Goal: Task Accomplishment & Management: Manage account settings

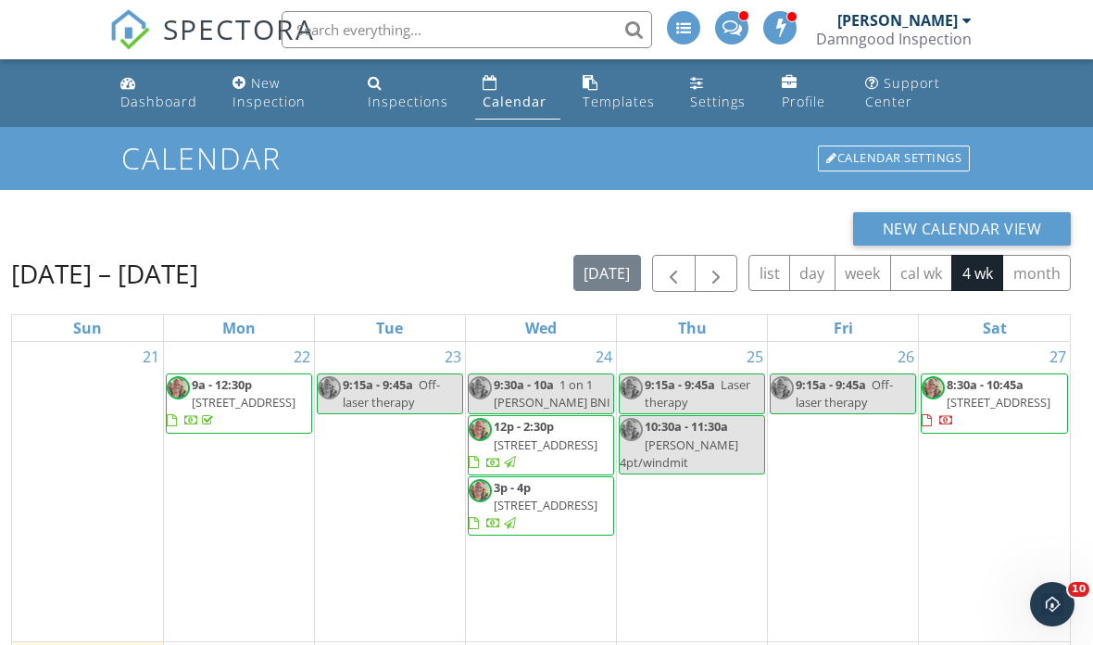
scroll to position [33, 0]
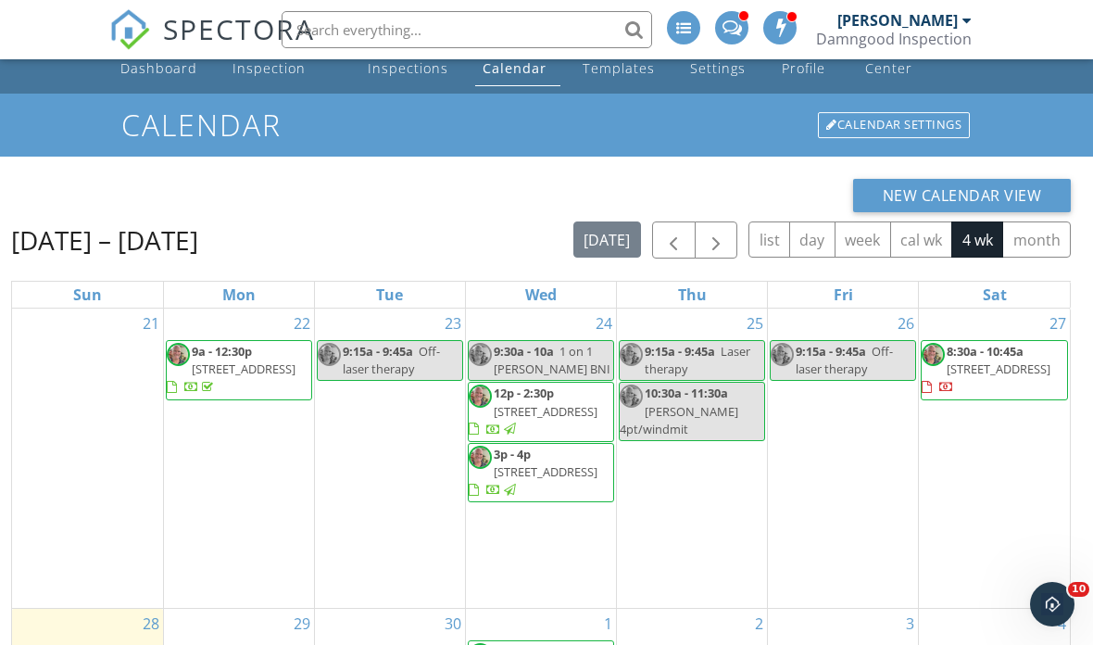
click at [517, 78] on link "Calendar" at bounding box center [517, 59] width 85 height 53
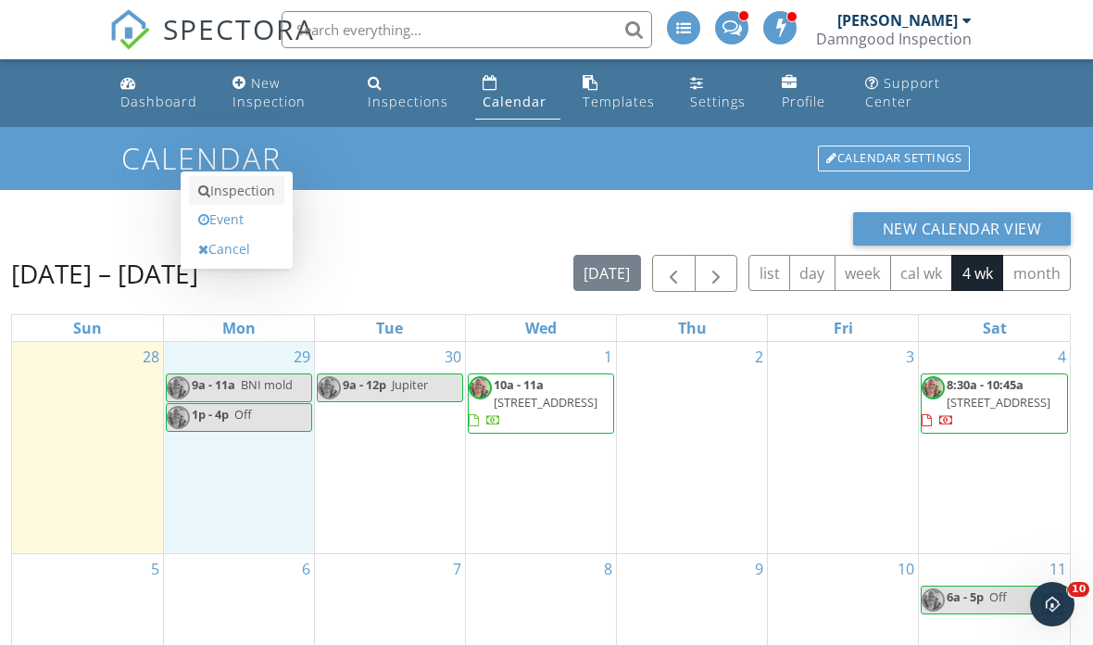
click at [255, 206] on link "Inspection" at bounding box center [236, 191] width 95 height 30
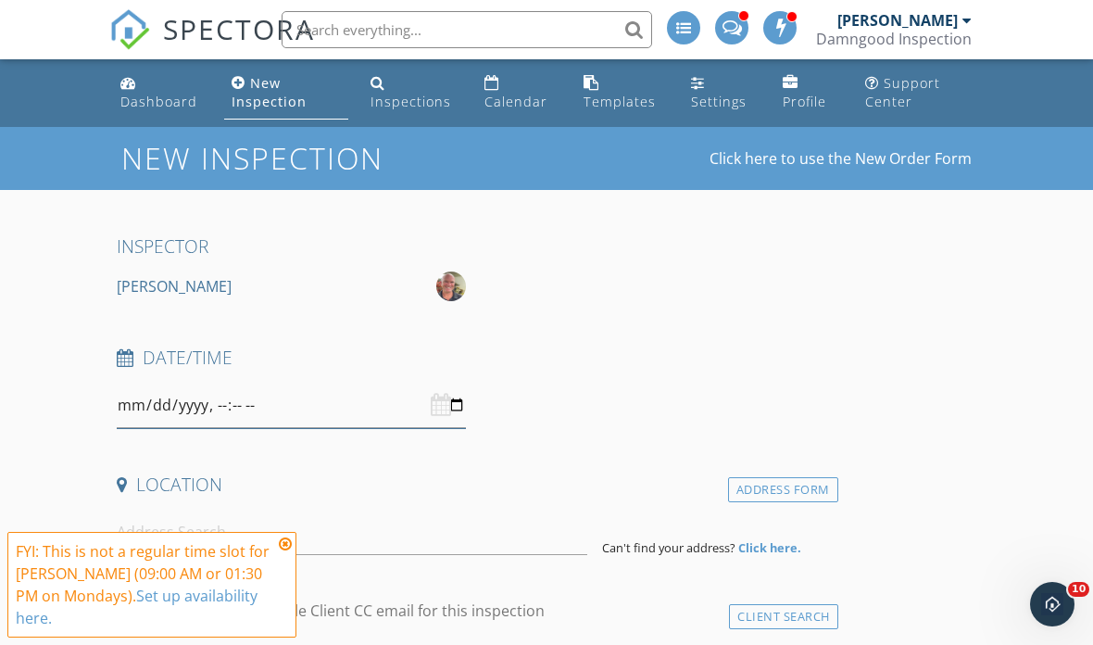
click at [311, 409] on input "datetime-local" at bounding box center [291, 405] width 349 height 45
type input "2025-09-29T09:00"
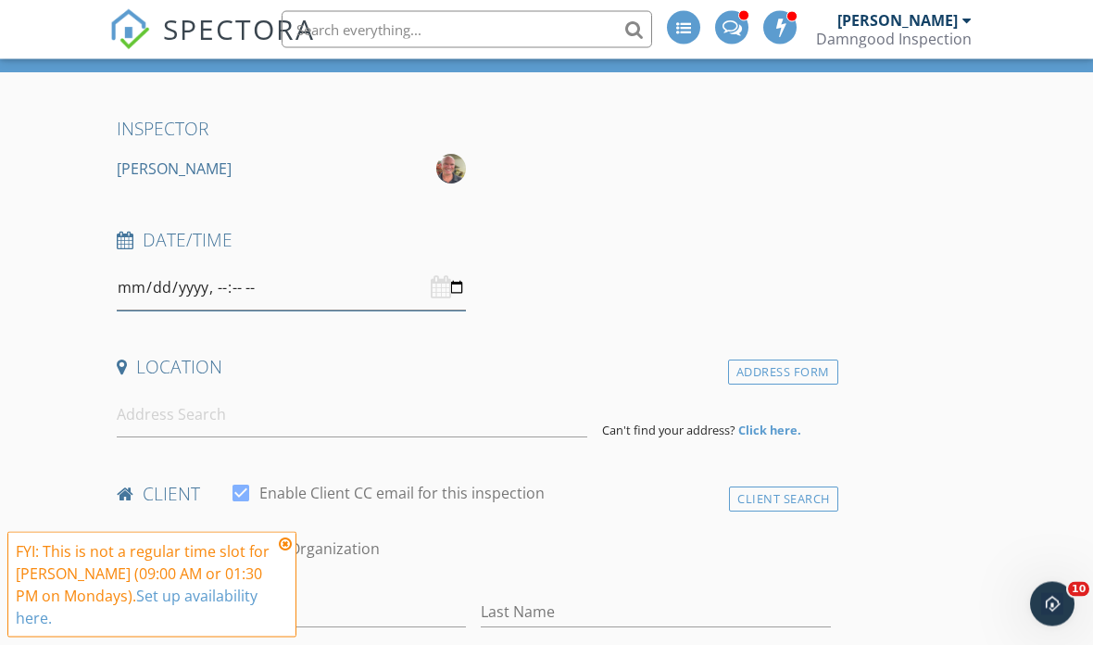
scroll to position [107, 0]
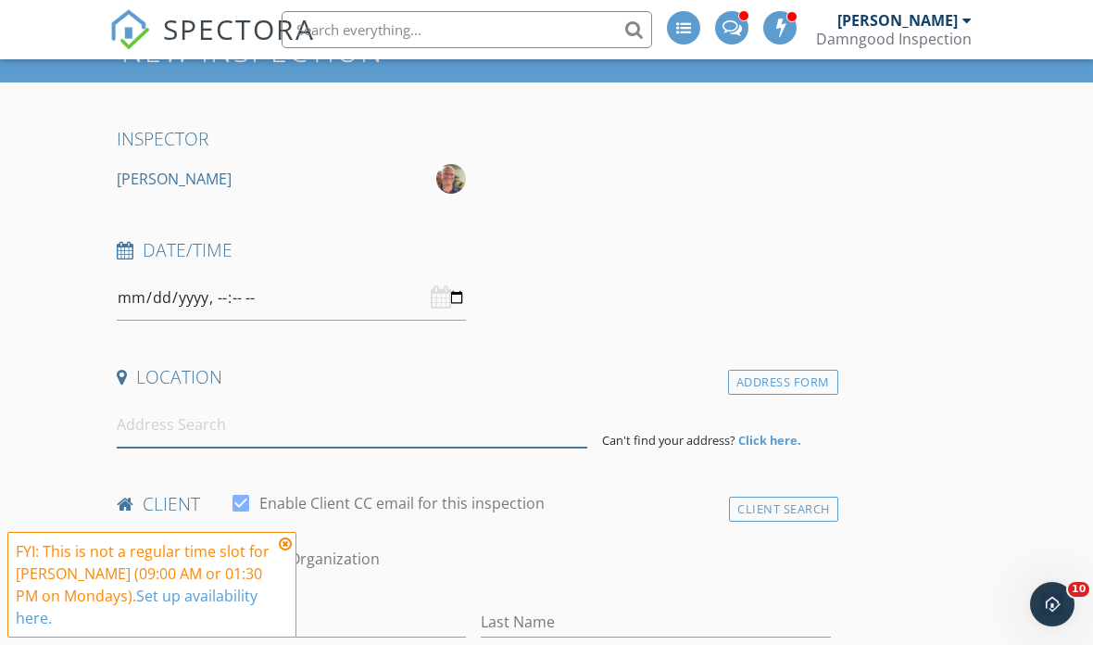
click at [222, 418] on input at bounding box center [352, 424] width 471 height 45
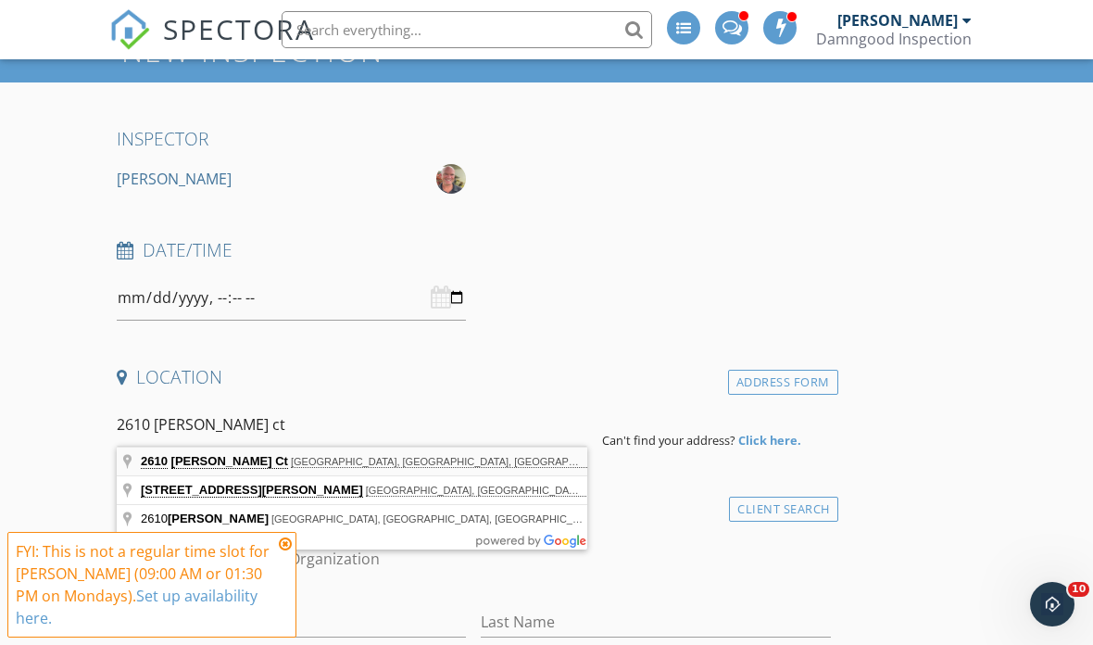
type input "2610 Neaton Ct, Wellington, FL, USA"
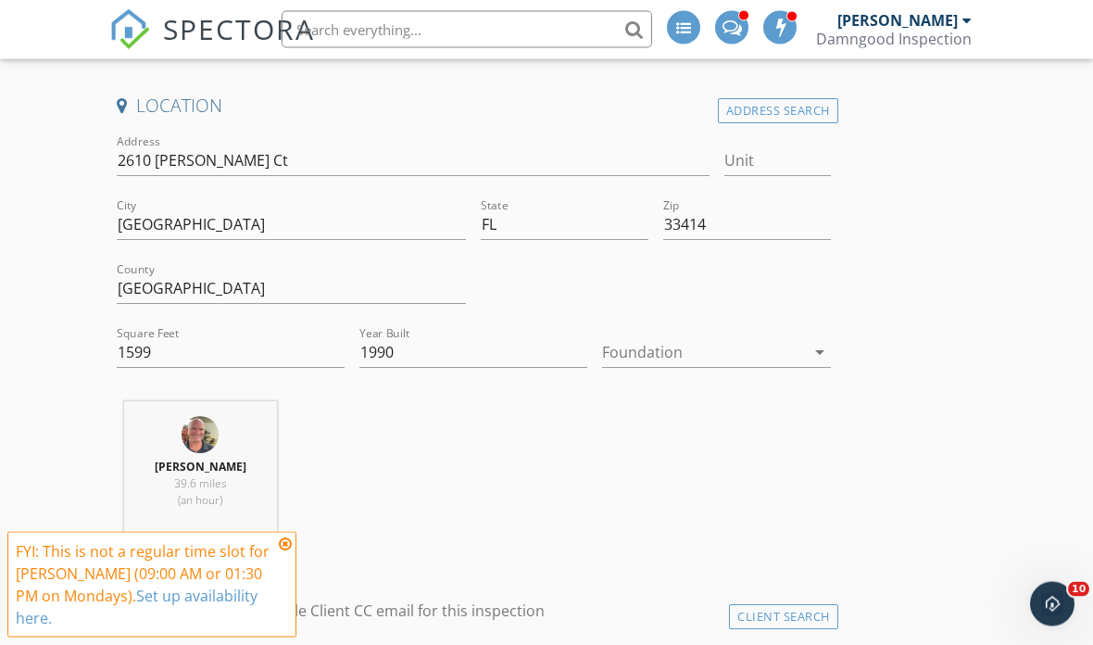
scroll to position [379, 0]
click at [748, 346] on div at bounding box center [703, 352] width 202 height 30
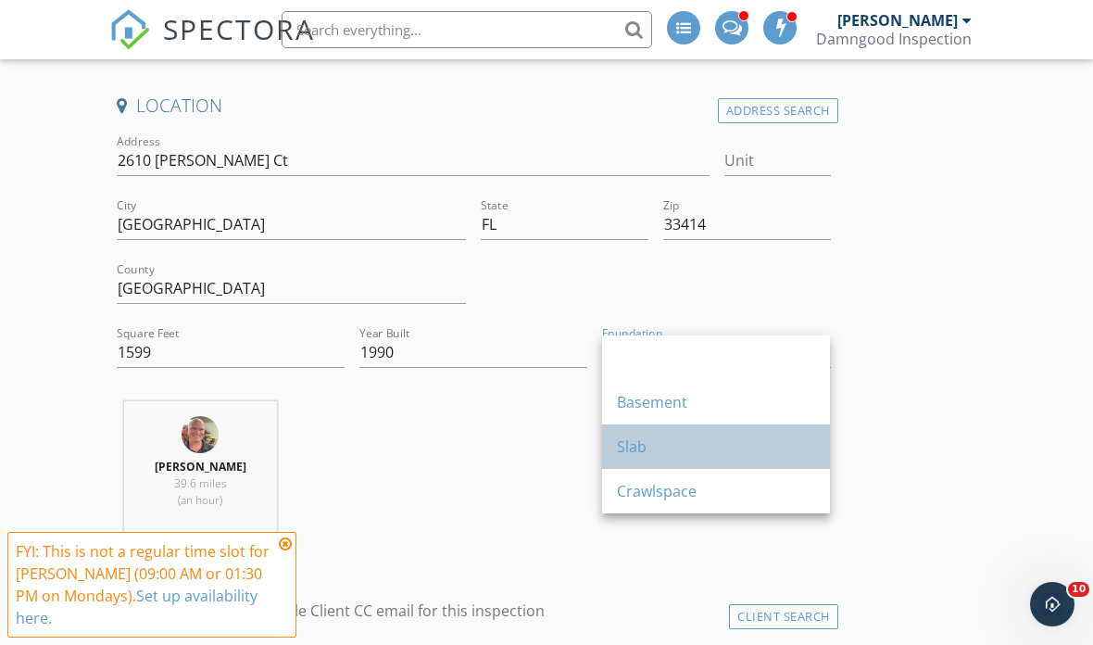
click at [643, 452] on div "Slab" at bounding box center [716, 446] width 198 height 22
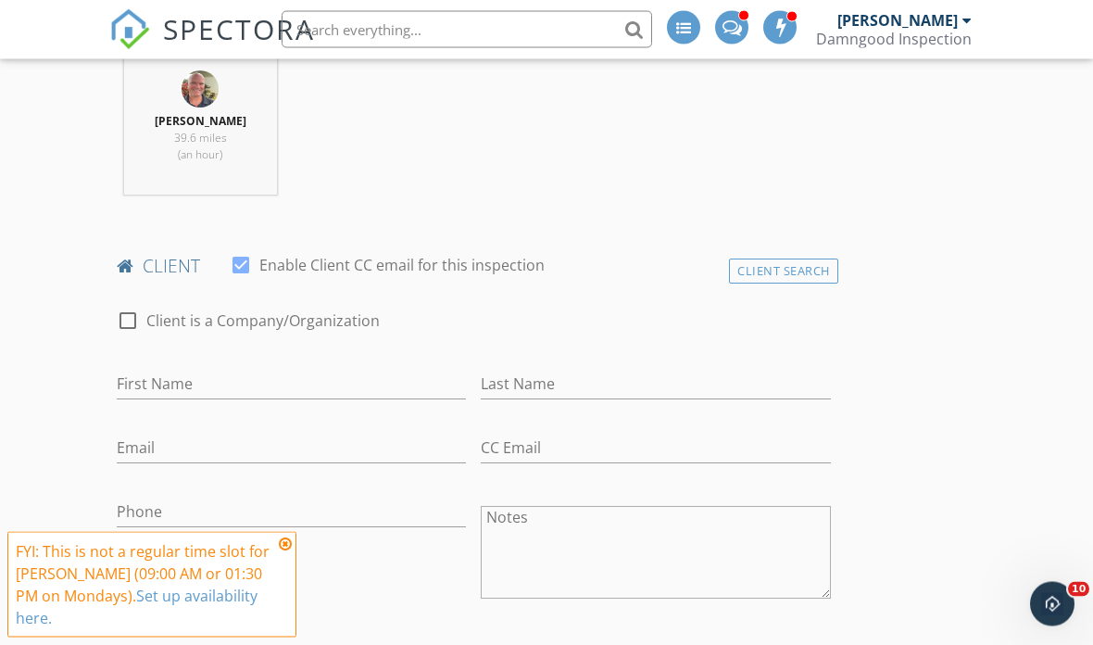
scroll to position [725, 0]
click at [148, 374] on input "First Name" at bounding box center [291, 383] width 349 height 31
type input "Mason"
type input "Meadow"
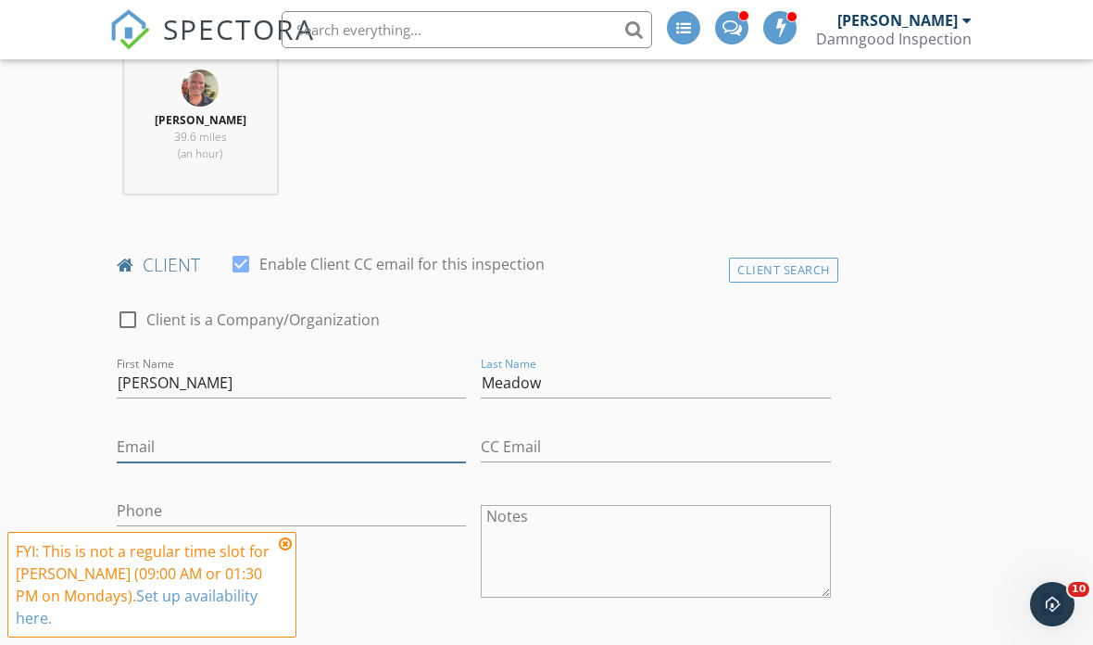
click at [143, 452] on input "Email" at bounding box center [291, 447] width 349 height 31
type input "[EMAIL_ADDRESS][DOMAIN_NAME]"
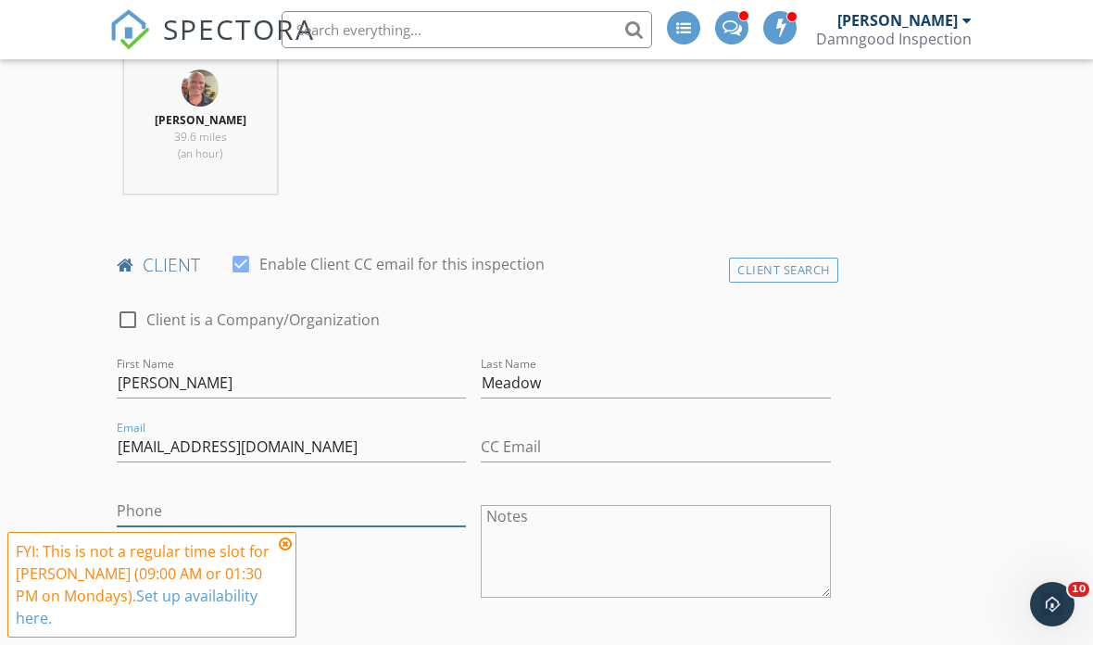
click at [142, 510] on input "Phone" at bounding box center [291, 511] width 349 height 31
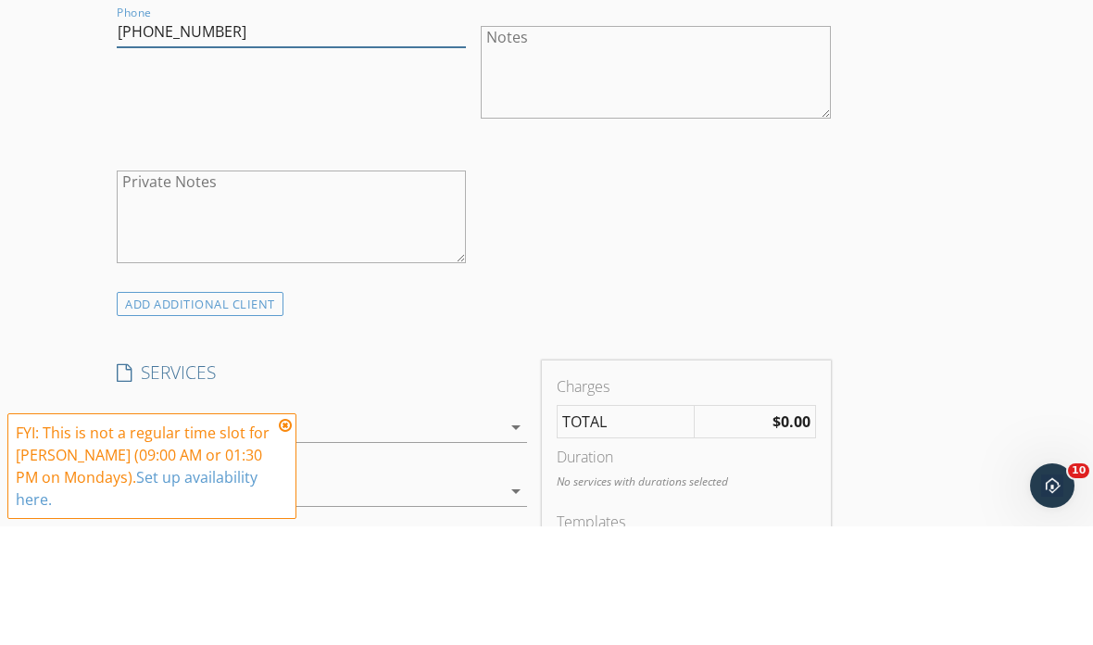
scroll to position [1104, 0]
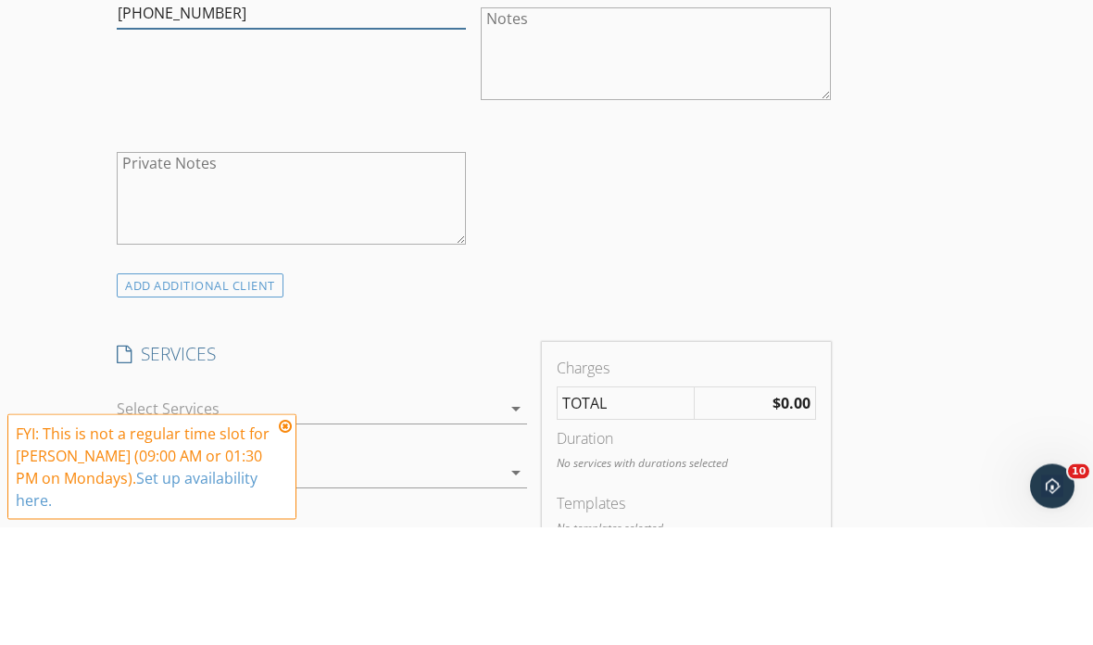
type input "[PHONE_NUMBER]"
click at [134, 512] on div at bounding box center [309, 527] width 384 height 30
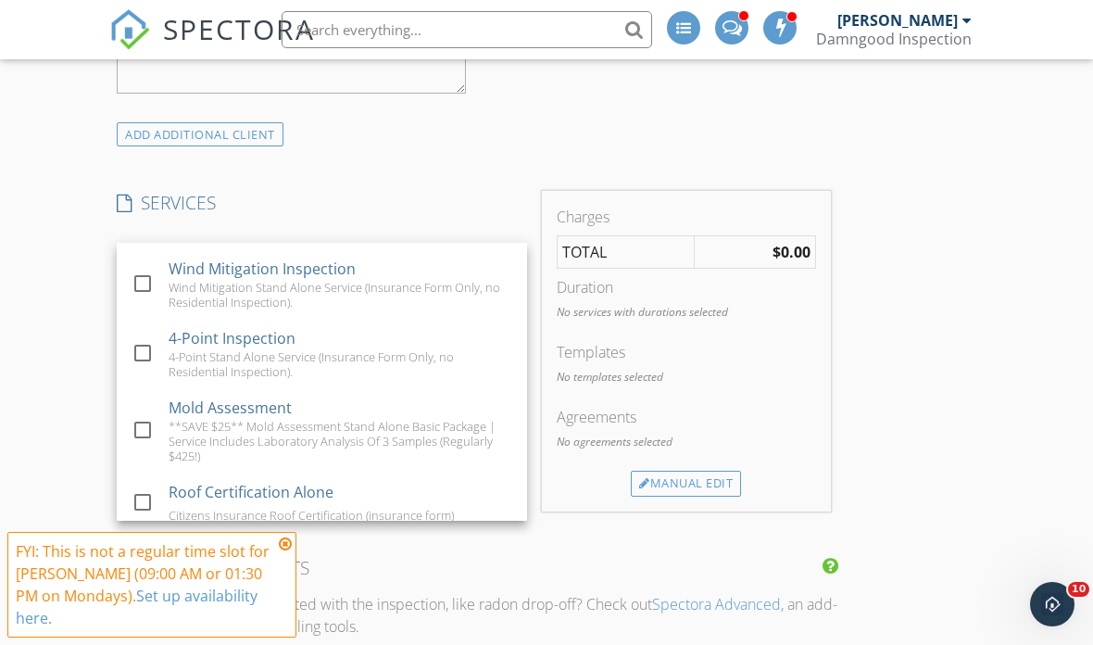
scroll to position [556, 0]
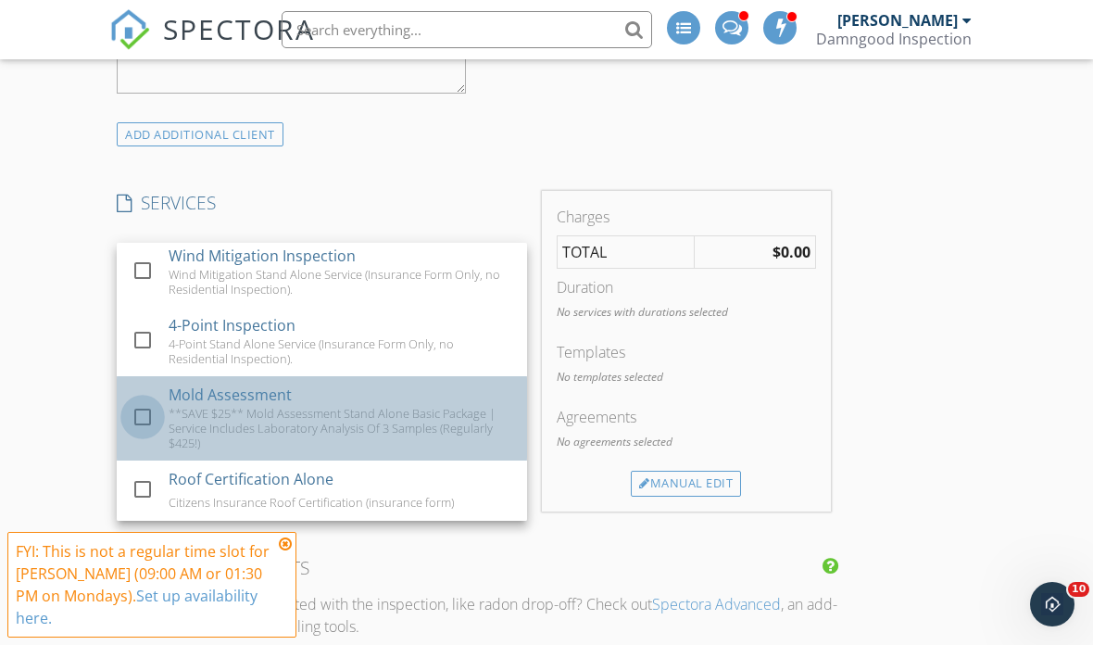
click at [147, 418] on div at bounding box center [142, 416] width 31 height 31
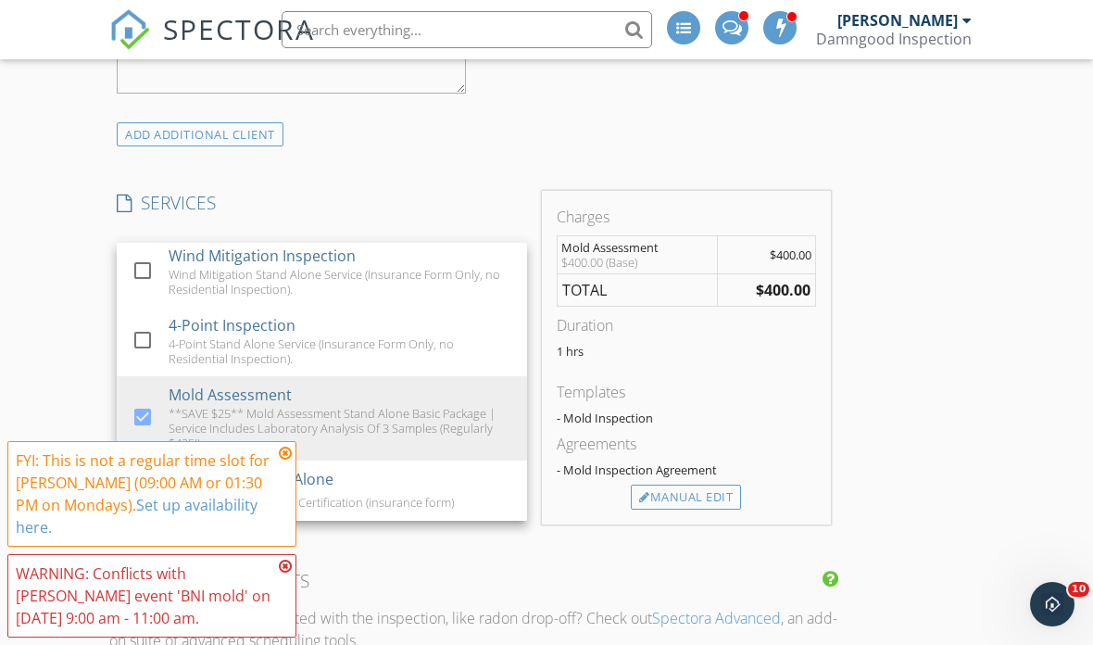
click at [59, 387] on div "New Inspection Click here to use the New Order Form INSPECTOR Scott Burke Date/…" at bounding box center [546, 552] width 1093 height 3599
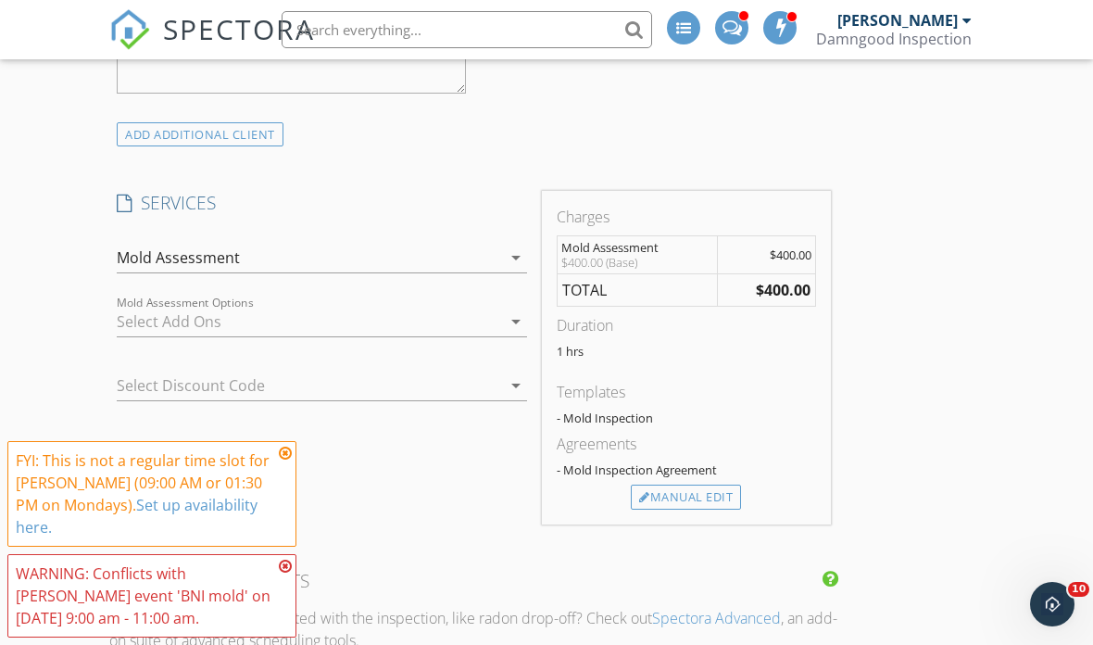
click at [143, 376] on div at bounding box center [296, 386] width 358 height 30
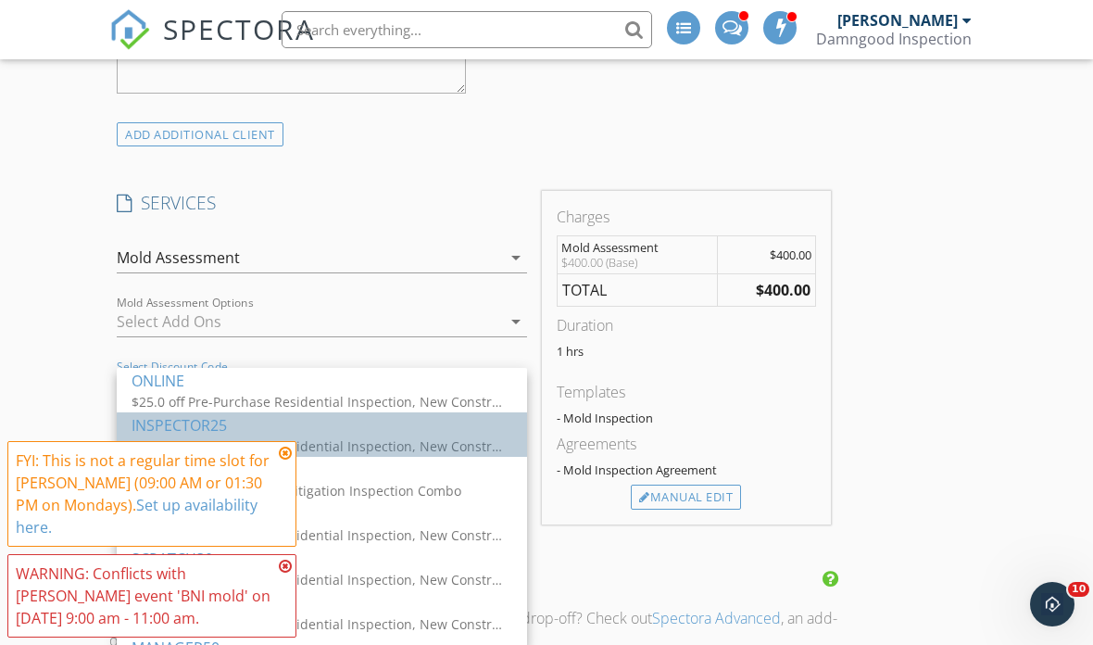
click at [160, 436] on div "$25.0 off Pre-Purchase Residential Inspection, New Construction Inspection, Bui…" at bounding box center [317, 445] width 371 height 19
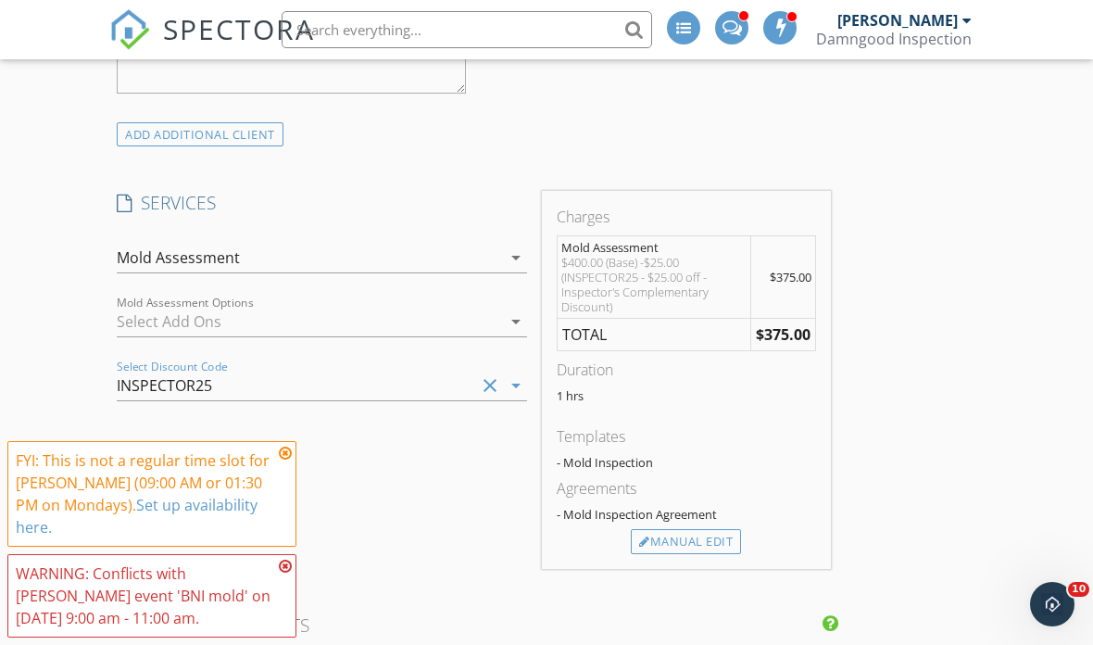
click at [59, 427] on div "New Inspection Click here to use the New Order Form INSPECTOR Scott Burke Date/…" at bounding box center [546, 574] width 1093 height 3643
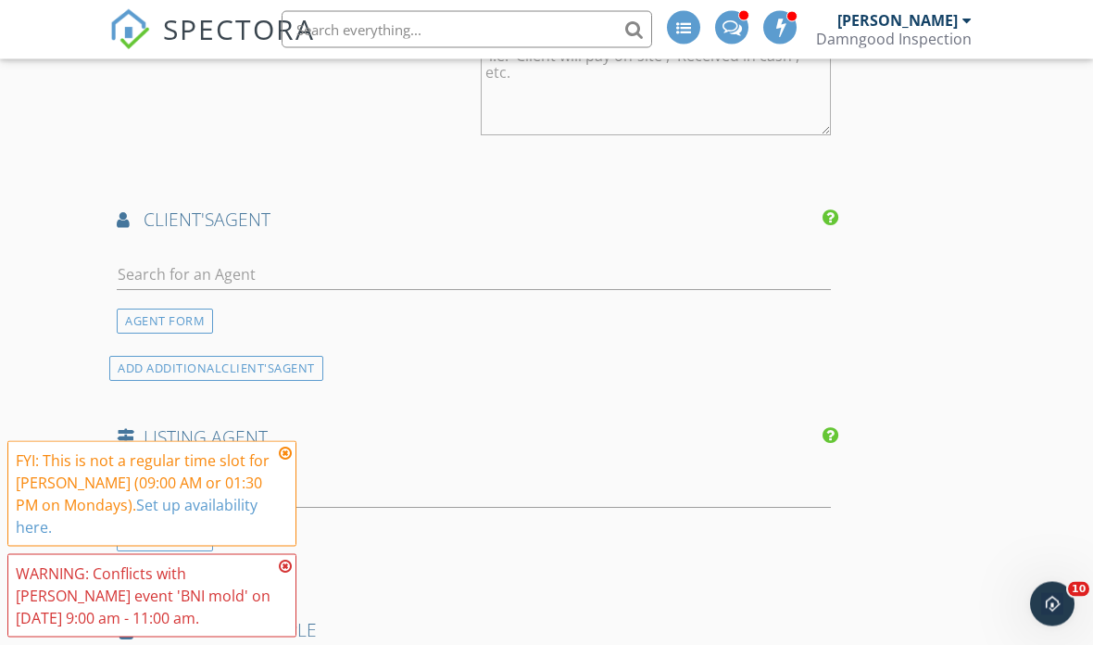
scroll to position [2145, 0]
click at [564, 269] on input "text" at bounding box center [474, 276] width 714 height 31
type input "[PERSON_NAME]"
click at [428, 314] on li "No results found. Click to add a new Agent" at bounding box center [474, 319] width 712 height 52
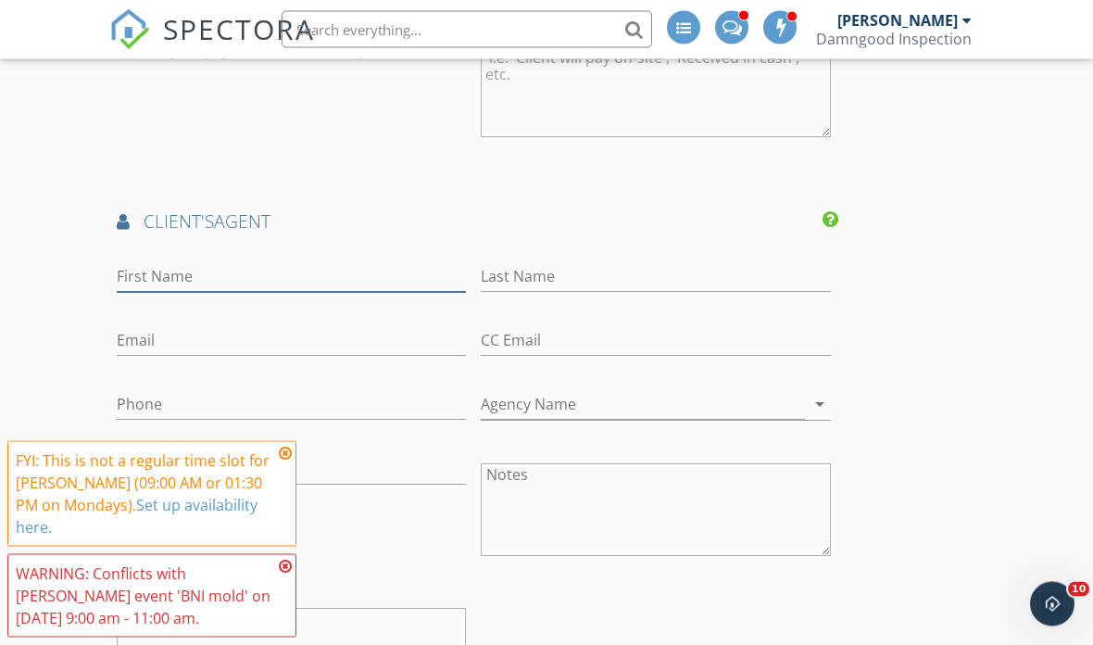
click at [306, 267] on input "First Name" at bounding box center [291, 277] width 349 height 31
type input "H"
type input "[PERSON_NAME]"
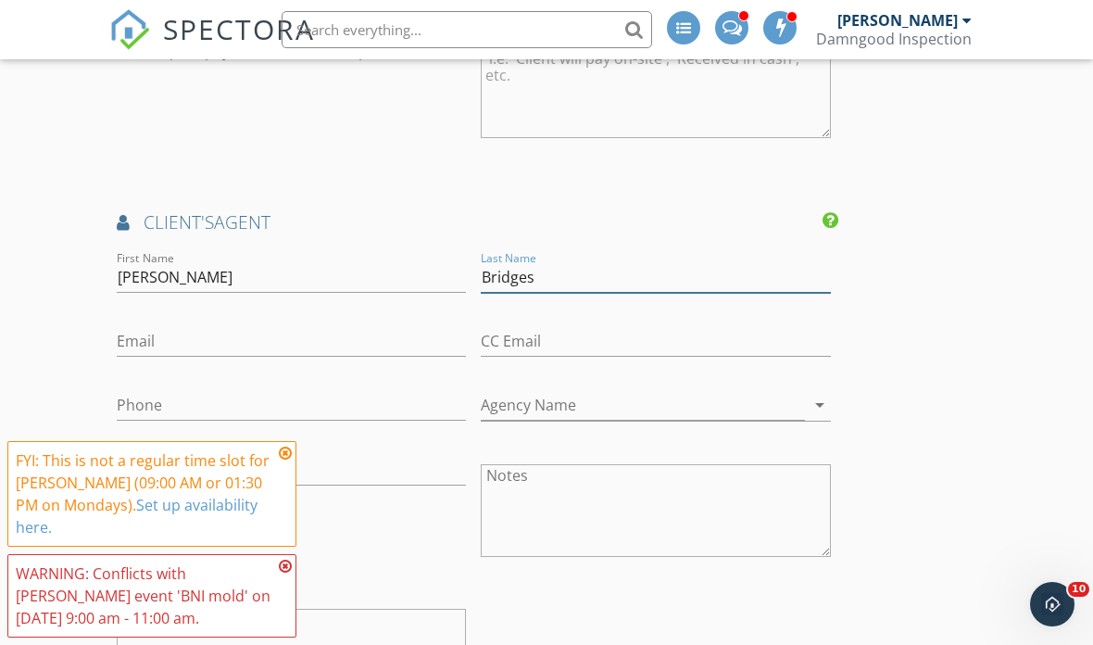
type input "Bridges"
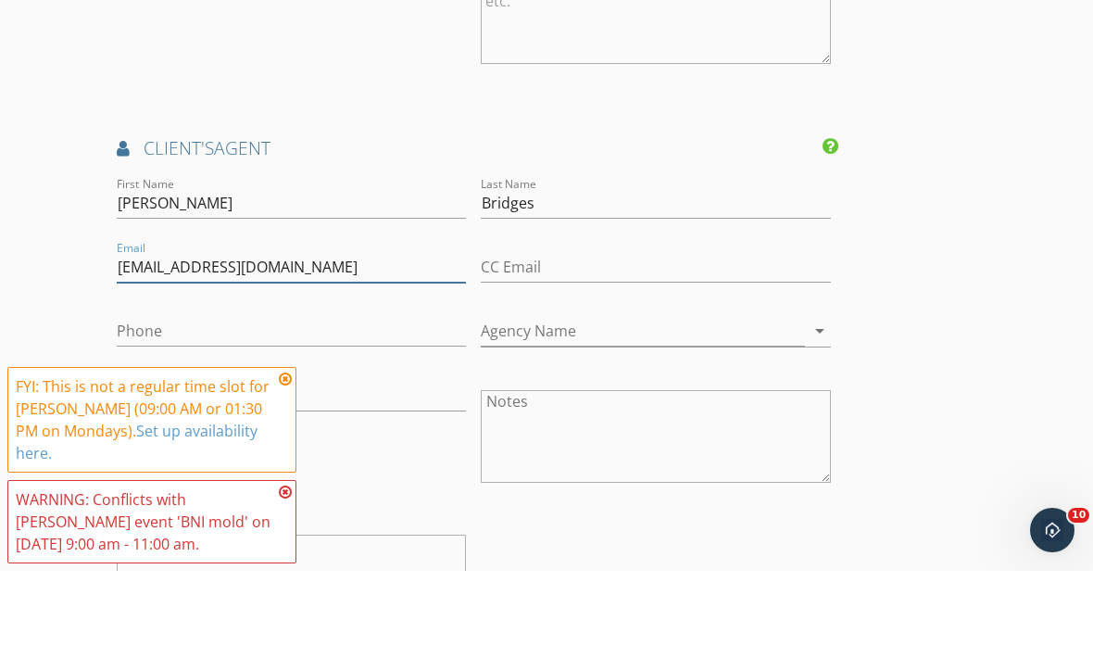
type input "[EMAIL_ADDRESS][DOMAIN_NAME]"
click at [341, 390] on input "Phone" at bounding box center [291, 405] width 349 height 31
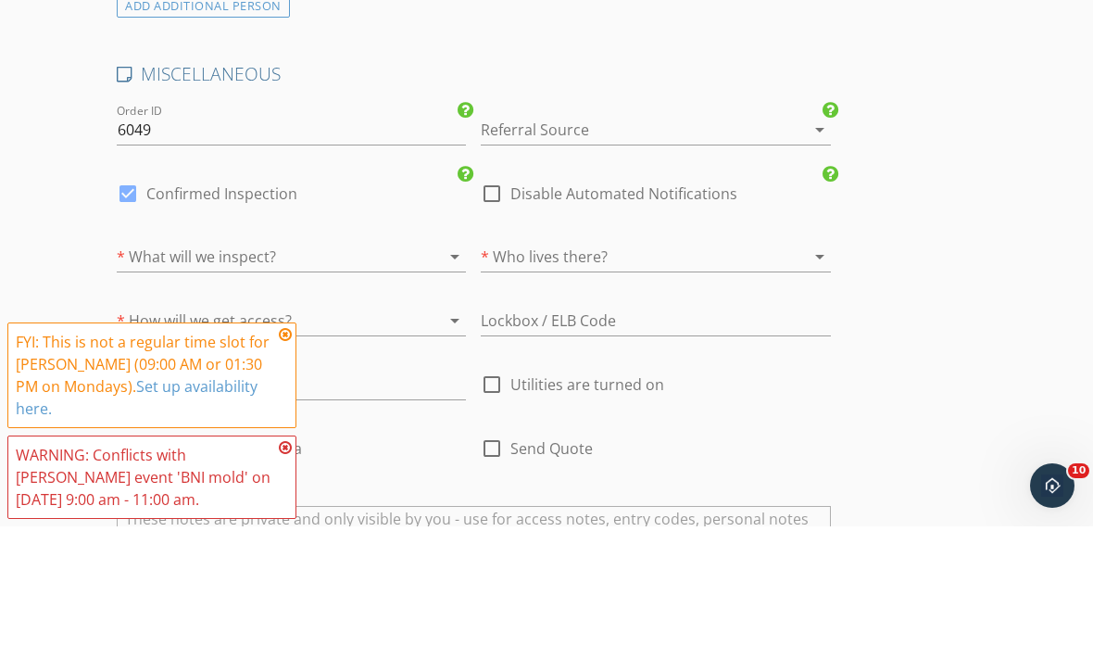
scroll to position [3111, 0]
type input "[PHONE_NUMBER]"
click at [347, 359] on div at bounding box center [265, 374] width 297 height 30
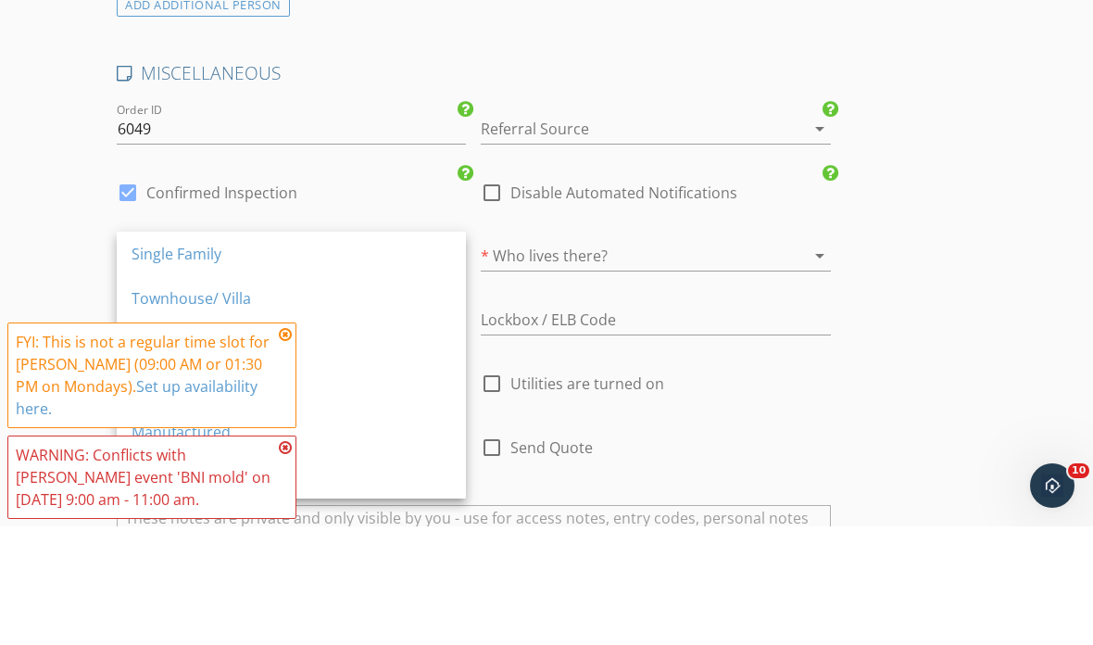
scroll to position [3229, 0]
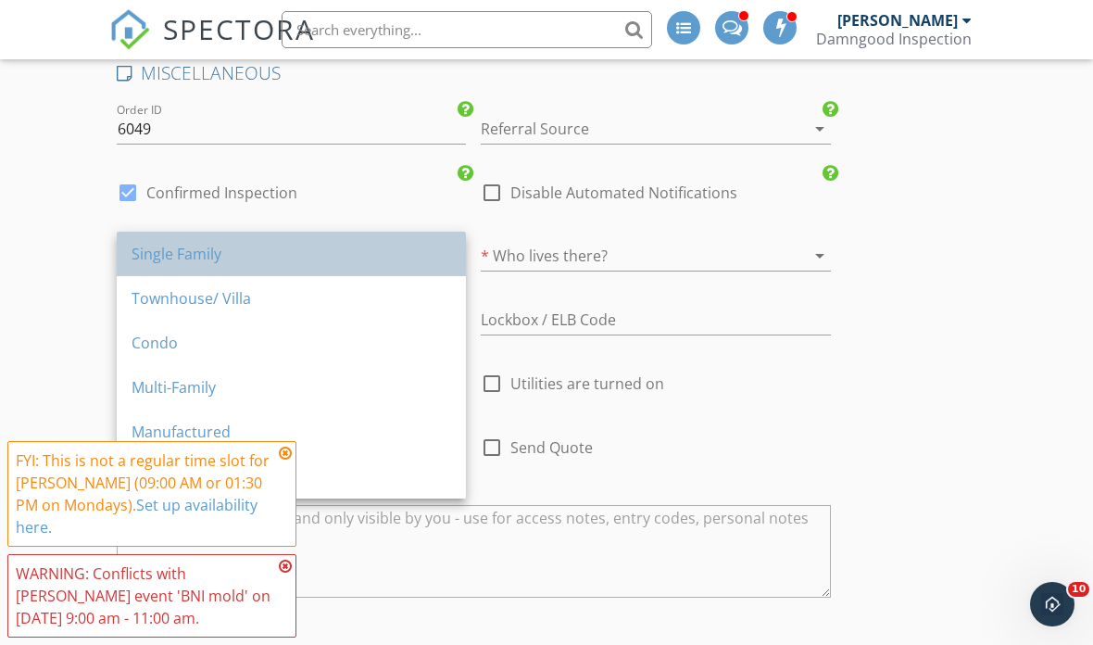
click at [196, 249] on div "Single Family" at bounding box center [292, 254] width 320 height 22
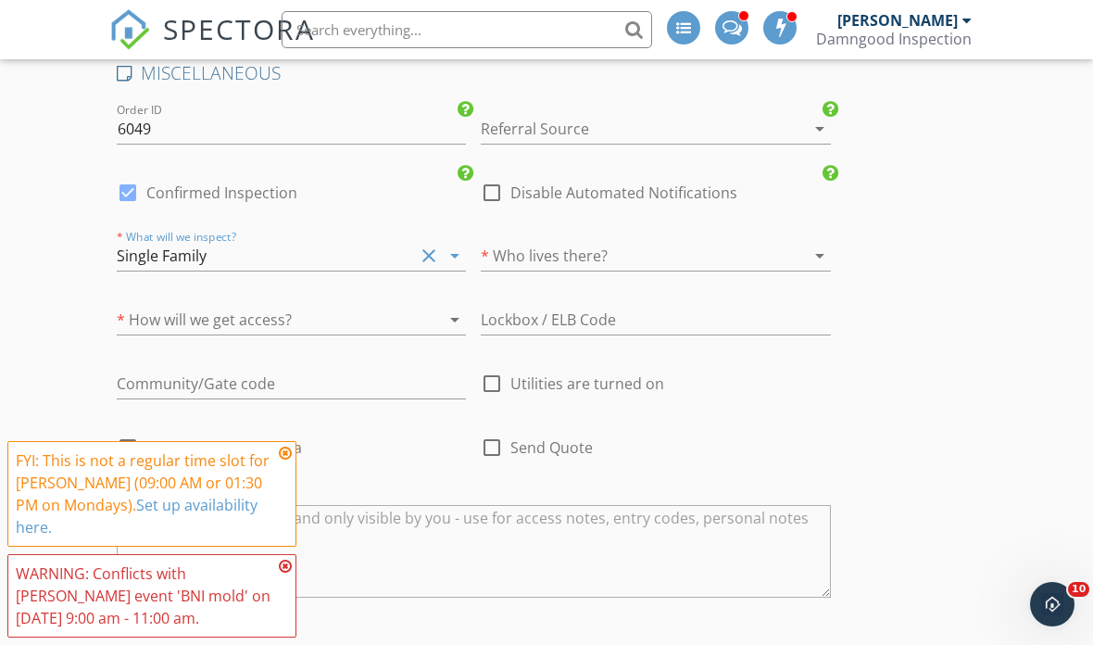
click at [346, 312] on div at bounding box center [265, 320] width 297 height 30
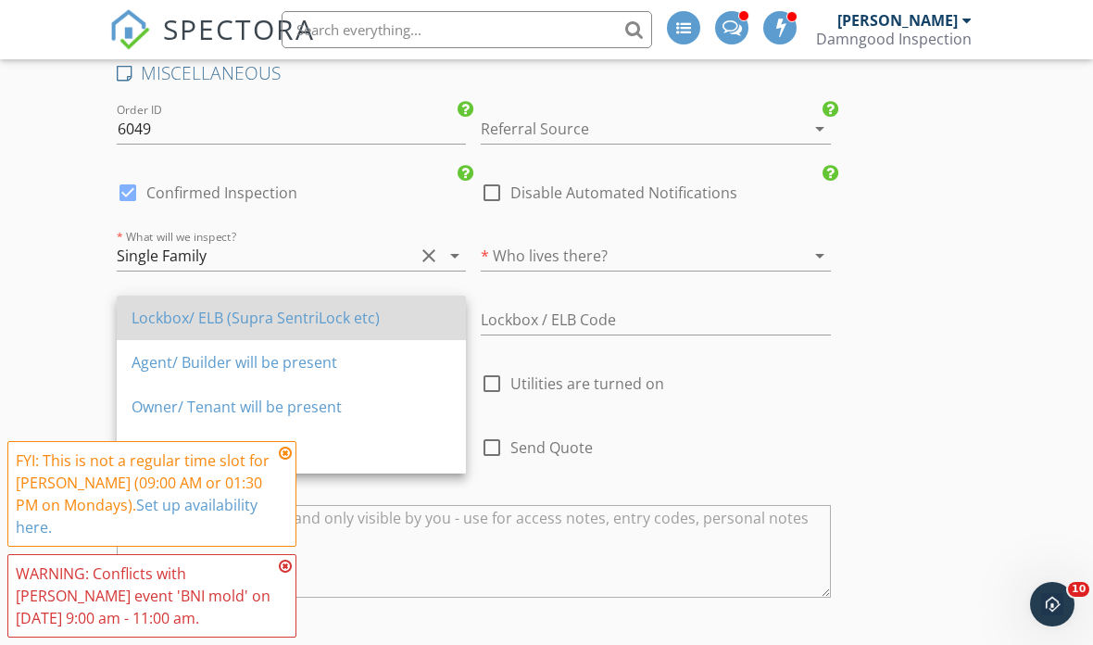
click at [269, 315] on div "Lockbox/ ELB (Supra SentriLock etc)" at bounding box center [292, 318] width 320 height 22
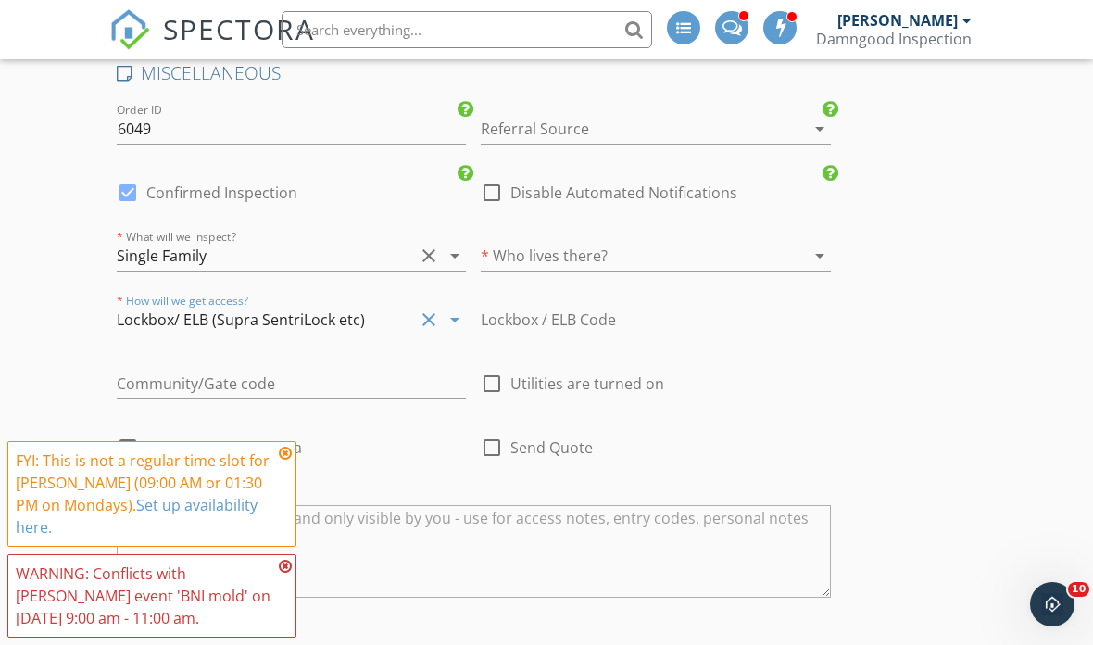
click at [604, 253] on div at bounding box center [629, 256] width 297 height 30
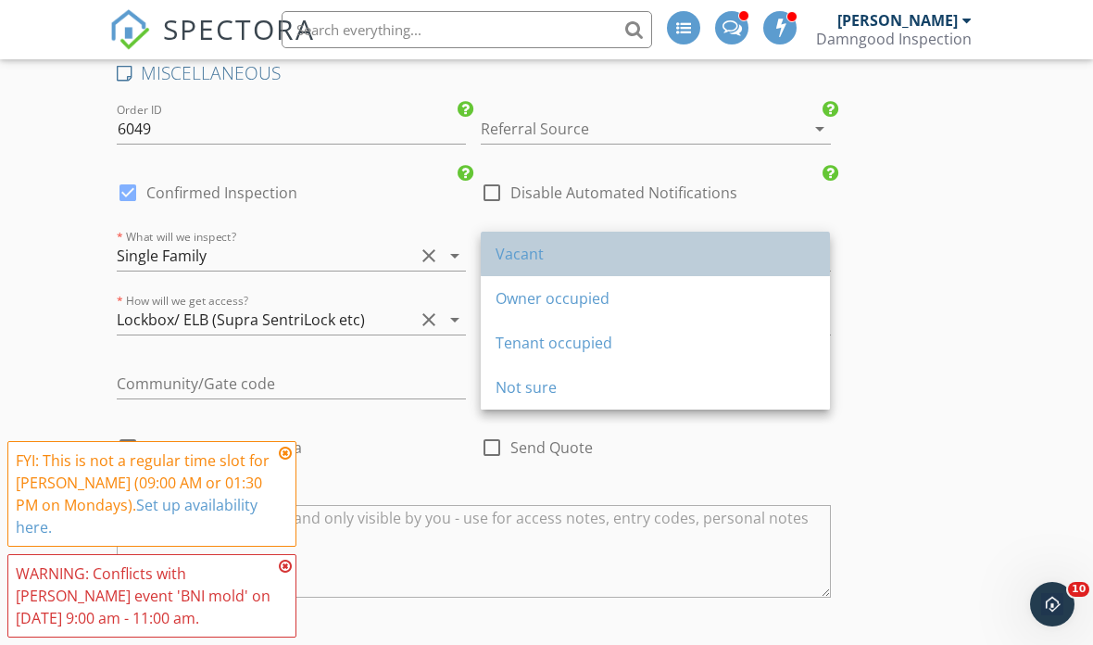
click at [525, 253] on div "Vacant" at bounding box center [656, 254] width 320 height 22
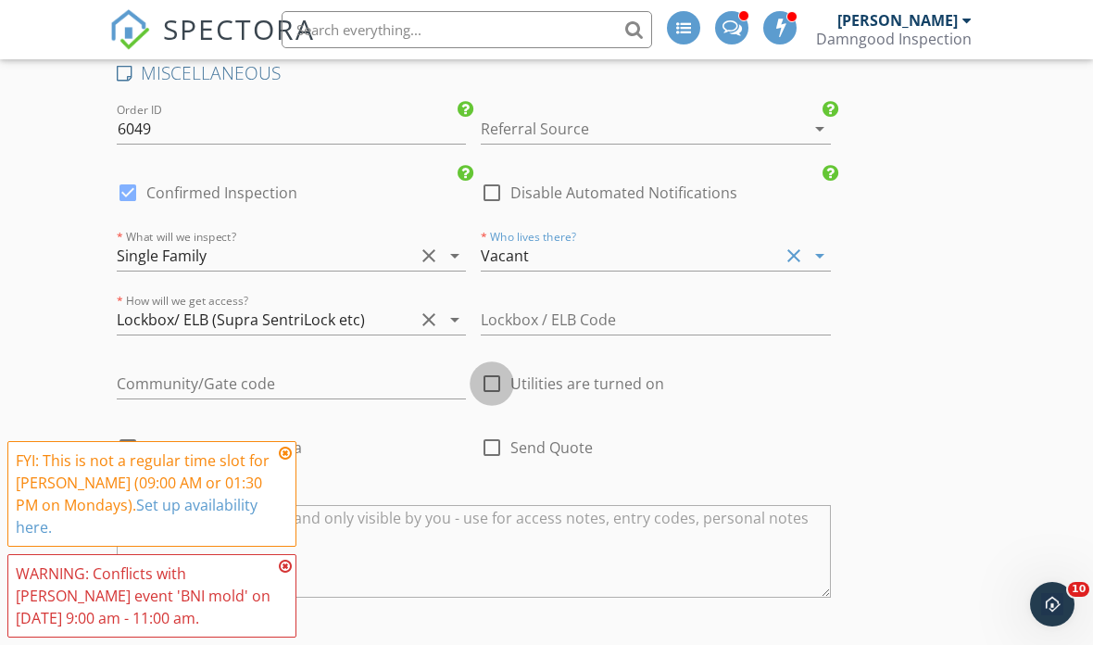
click at [497, 368] on div at bounding box center [491, 383] width 31 height 31
checkbox input "true"
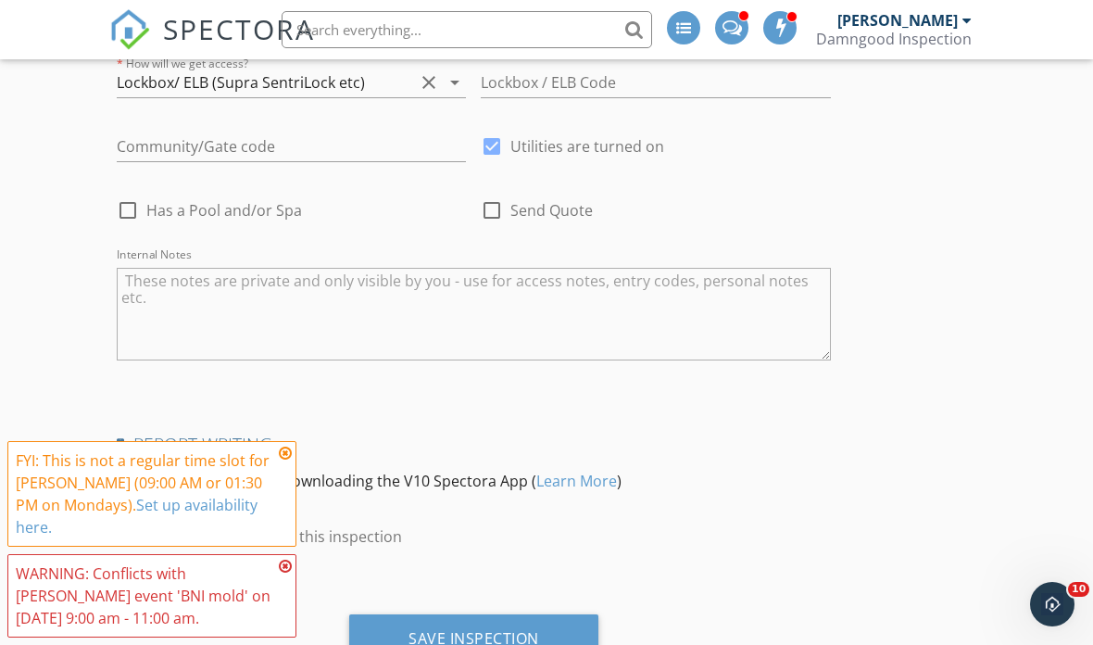
scroll to position [3461, 0]
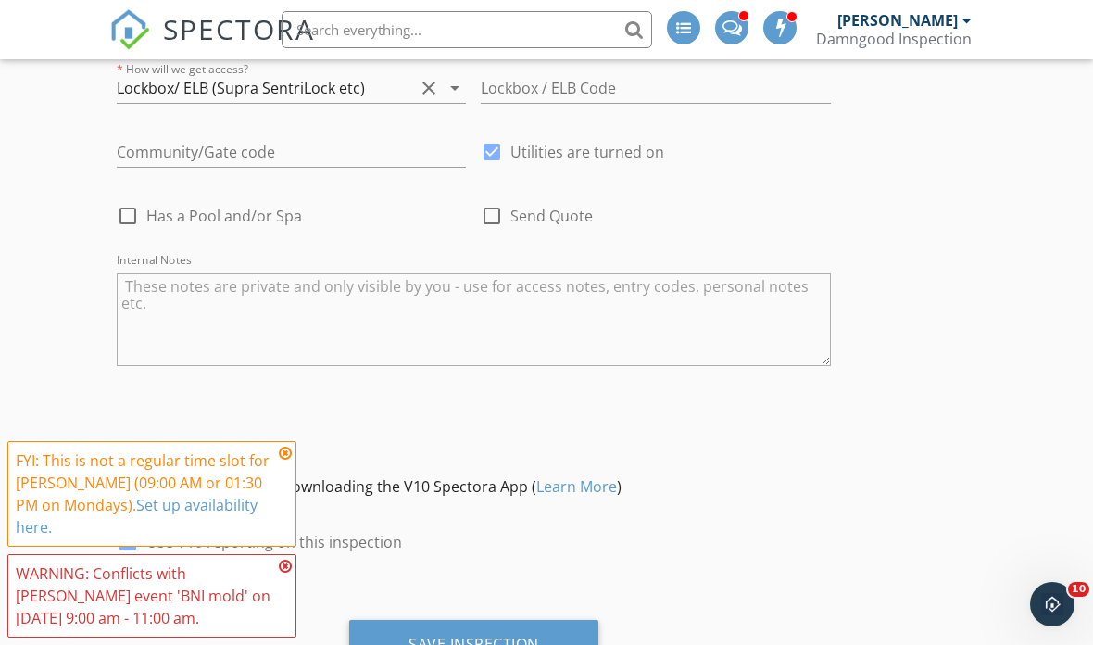
click at [287, 460] on icon at bounding box center [285, 453] width 13 height 15
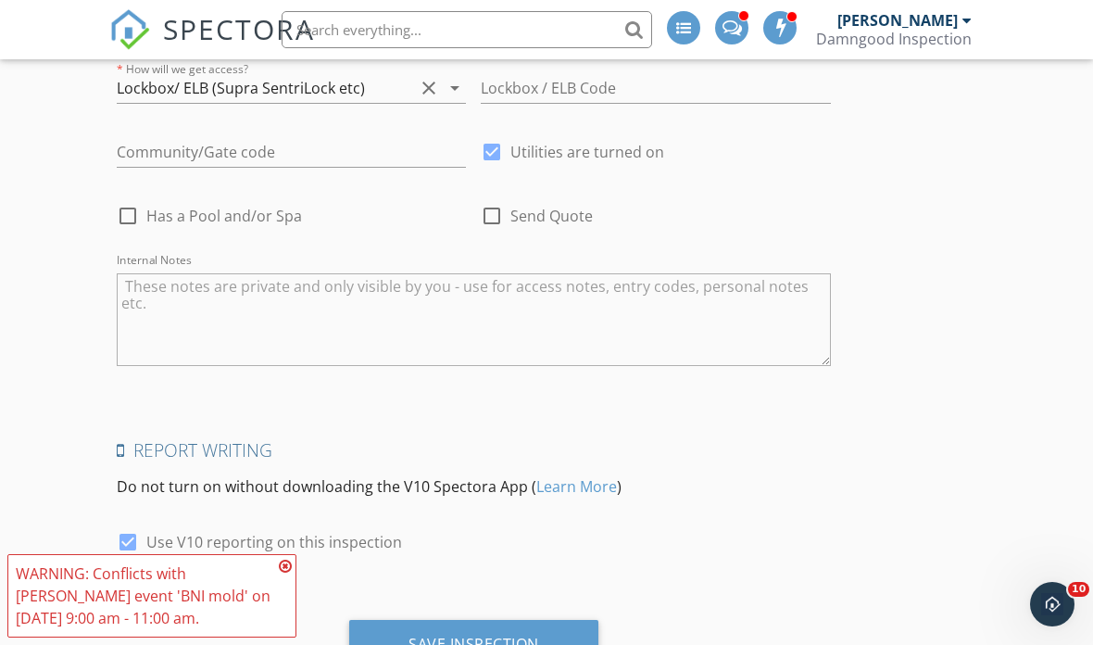
click at [282, 573] on icon at bounding box center [285, 566] width 13 height 15
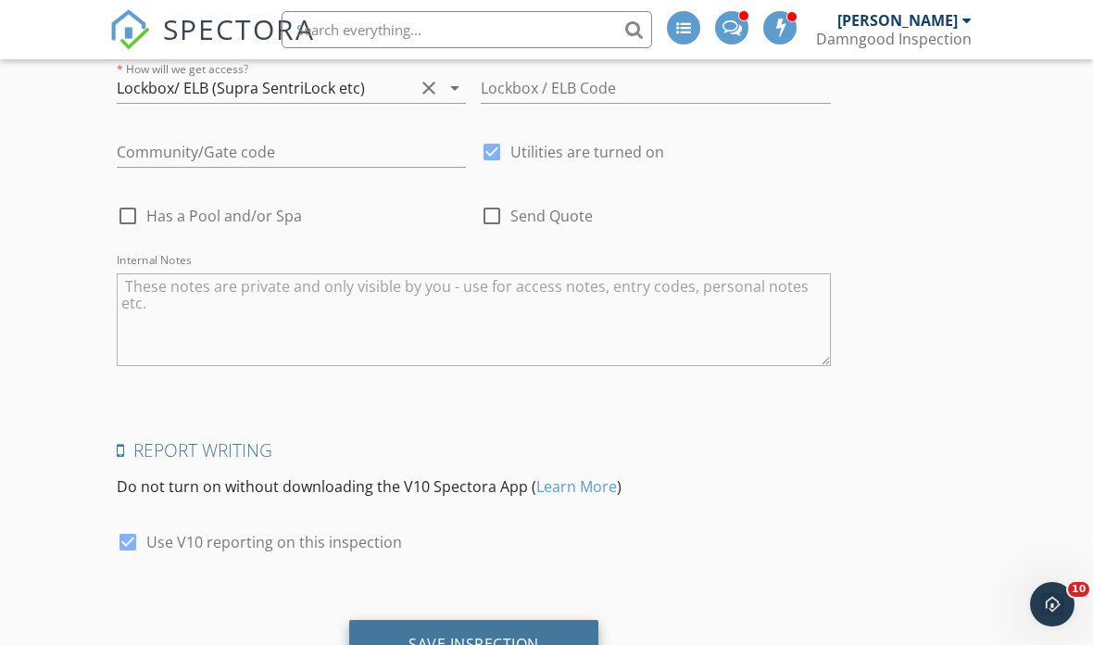
click at [501, 635] on div "Save Inspection" at bounding box center [474, 644] width 131 height 19
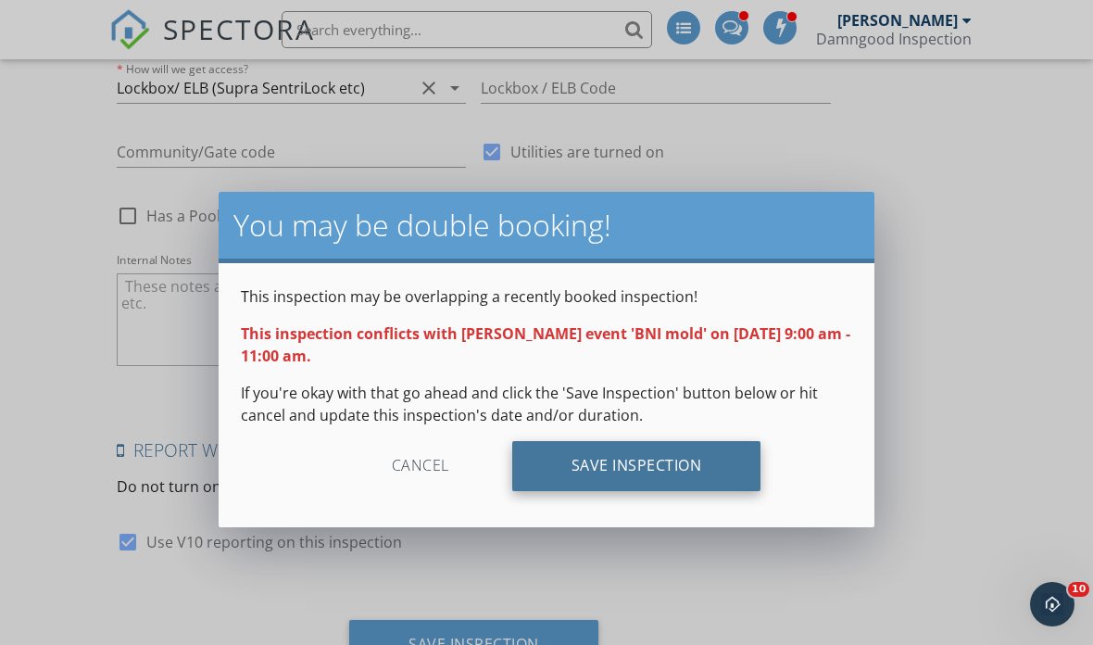
click at [666, 467] on div "Save Inspection" at bounding box center [636, 466] width 249 height 50
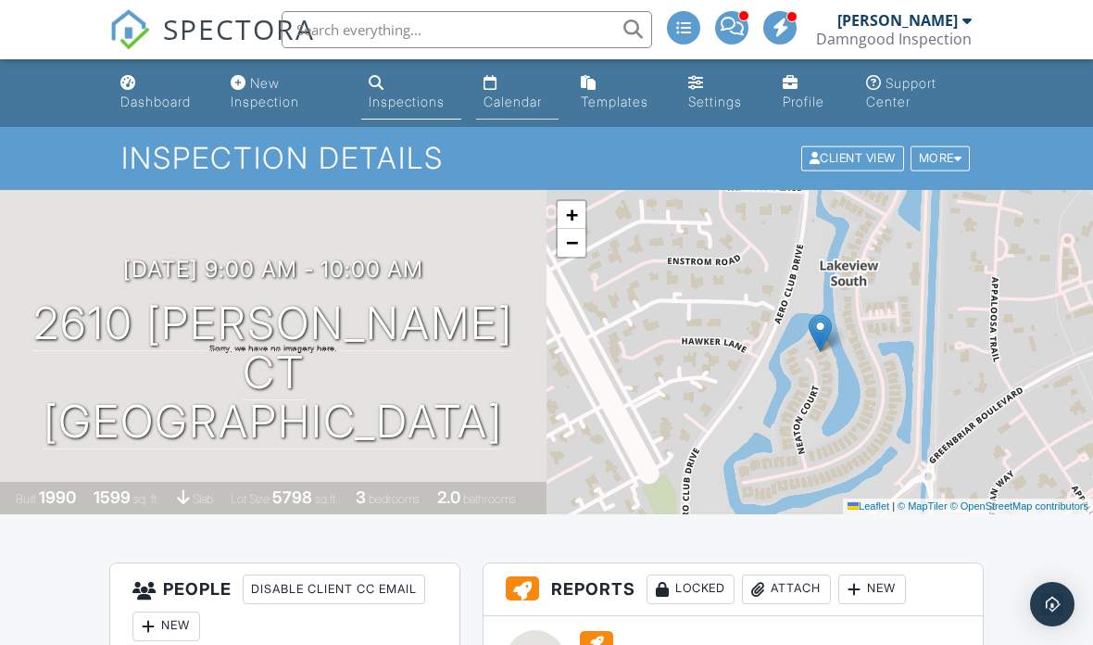
click at [506, 92] on link "Calendar" at bounding box center [517, 93] width 82 height 53
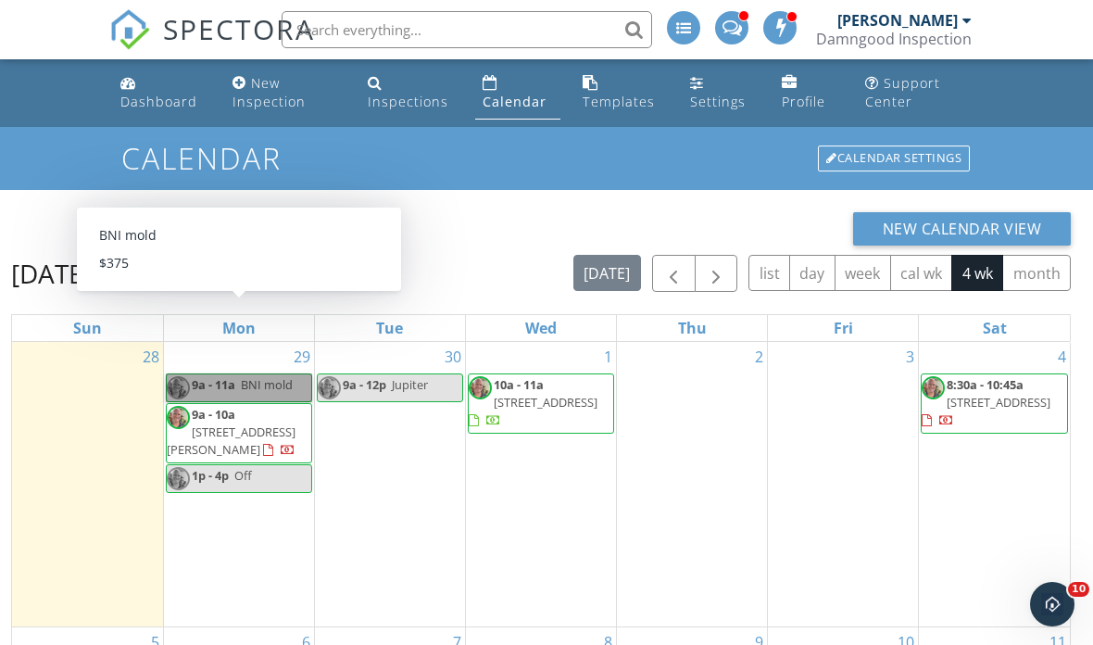
click at [220, 381] on link "9a - 11a BNI mold" at bounding box center [239, 387] width 146 height 29
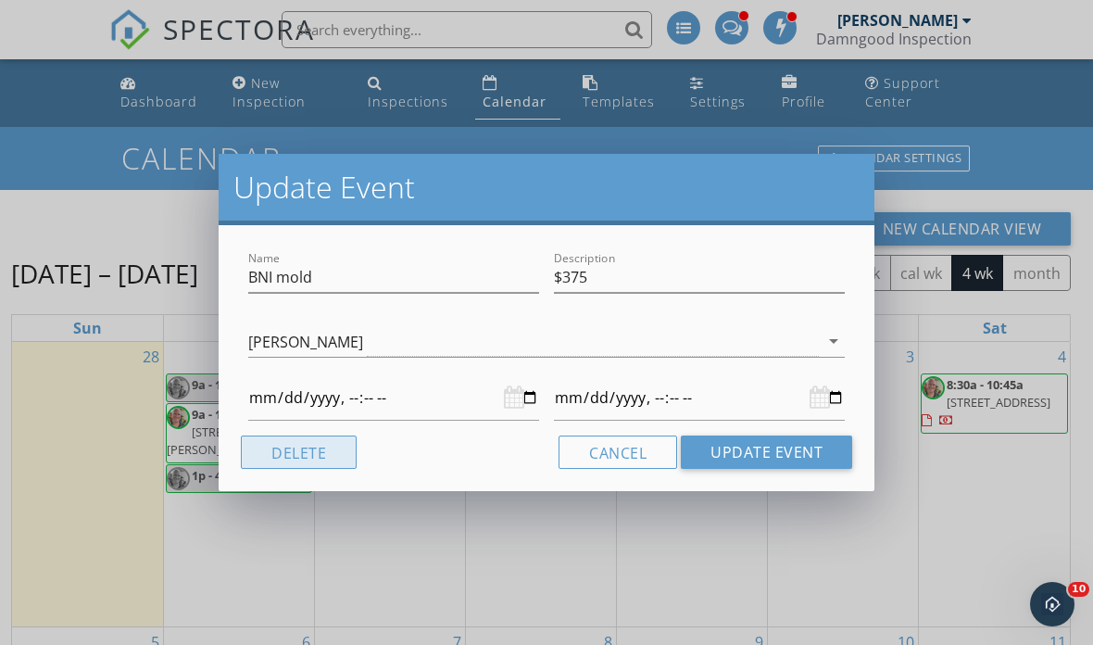
click at [291, 454] on button "Delete" at bounding box center [299, 451] width 116 height 33
